Goal: Task Accomplishment & Management: Manage account settings

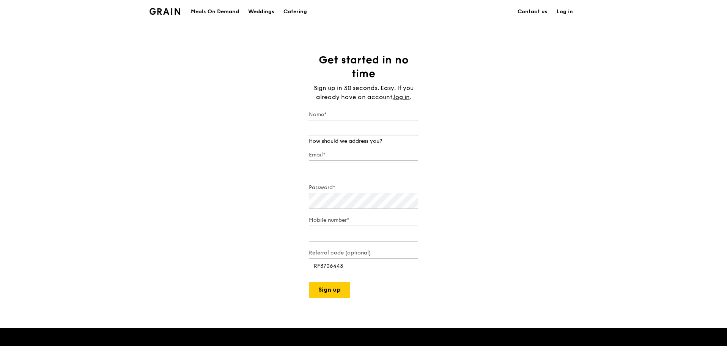
type input "[PERSON_NAME][EMAIL_ADDRESS][DOMAIN_NAME]"
click at [563, 9] on link "Log in" at bounding box center [564, 11] width 25 height 23
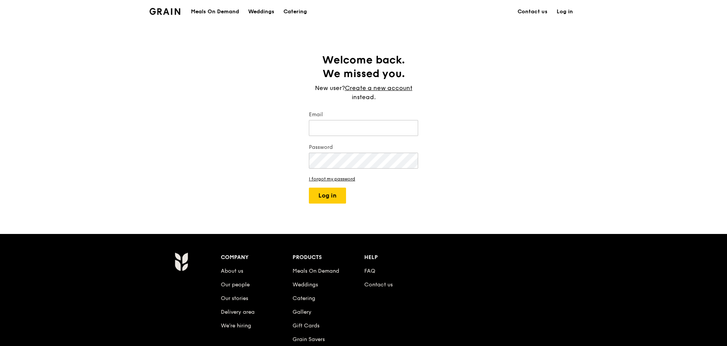
type input "[PERSON_NAME][EMAIL_ADDRESS][DOMAIN_NAME]"
click at [329, 194] on button "Log in" at bounding box center [327, 196] width 37 height 16
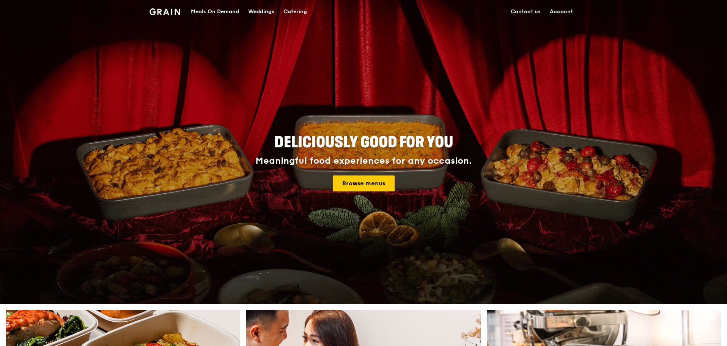
click at [560, 9] on link "Account" at bounding box center [561, 11] width 32 height 23
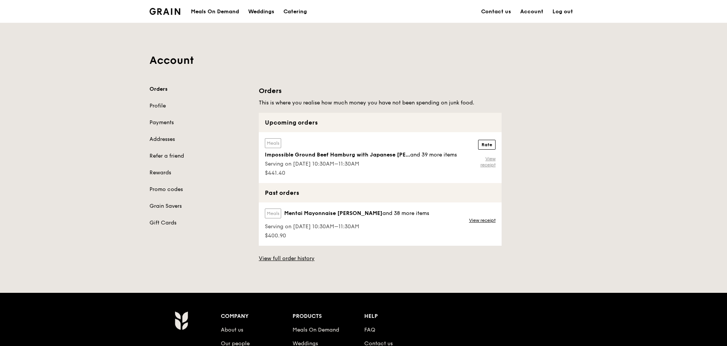
click at [489, 159] on link "View receipt" at bounding box center [483, 162] width 25 height 12
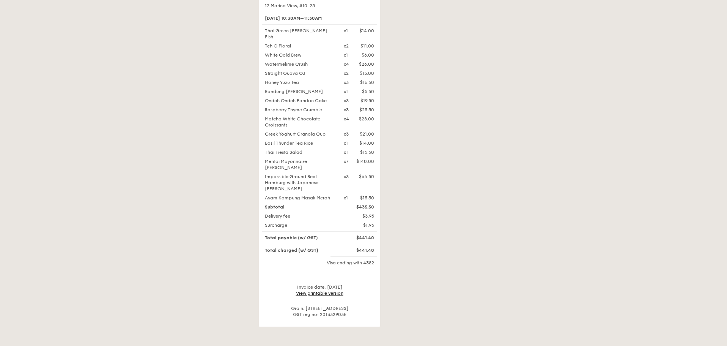
scroll to position [342, 0]
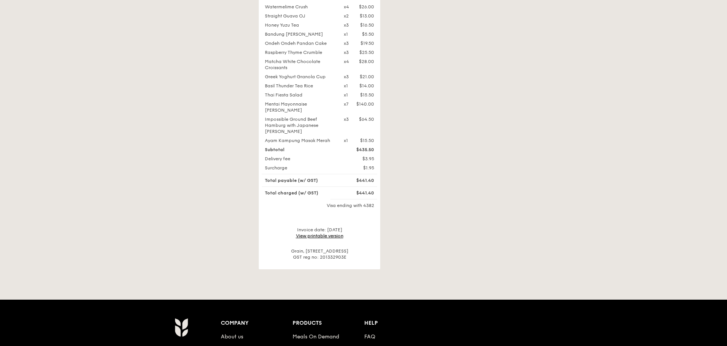
click at [326, 233] on link "View printable version" at bounding box center [319, 235] width 47 height 5
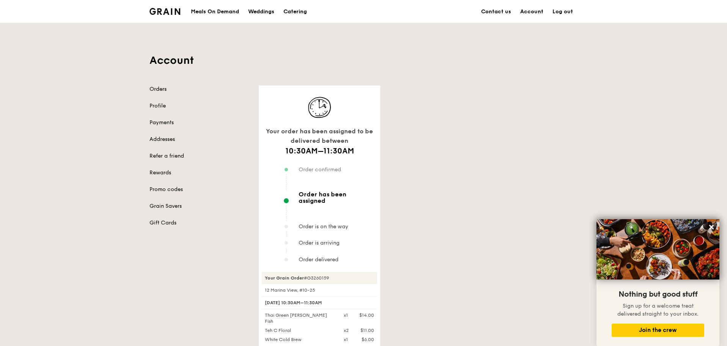
click at [155, 88] on link "Orders" at bounding box center [200, 89] width 100 height 8
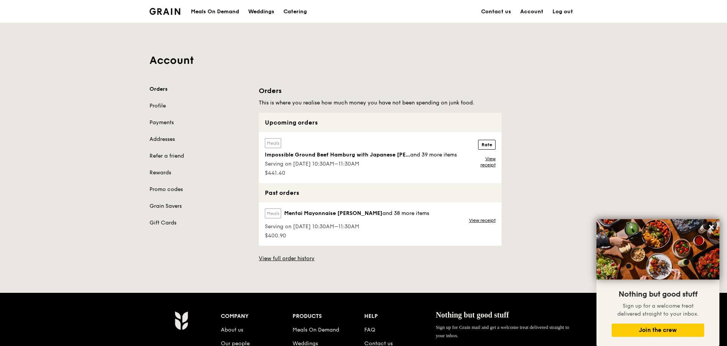
click at [271, 213] on label "Meals" at bounding box center [273, 213] width 16 height 10
click at [478, 218] on link "View receipt" at bounding box center [482, 220] width 27 height 6
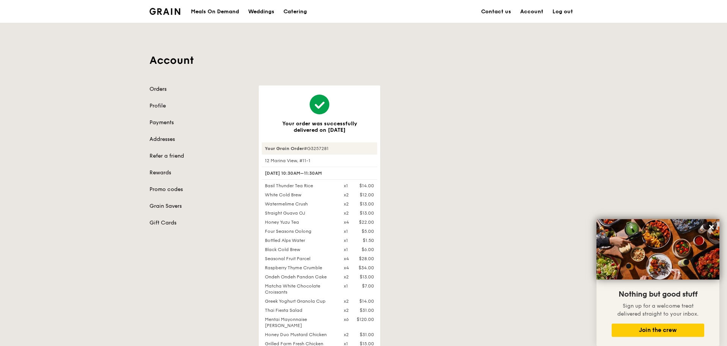
click at [155, 87] on link "Orders" at bounding box center [200, 89] width 100 height 8
